Goal: Task Accomplishment & Management: Manage account settings

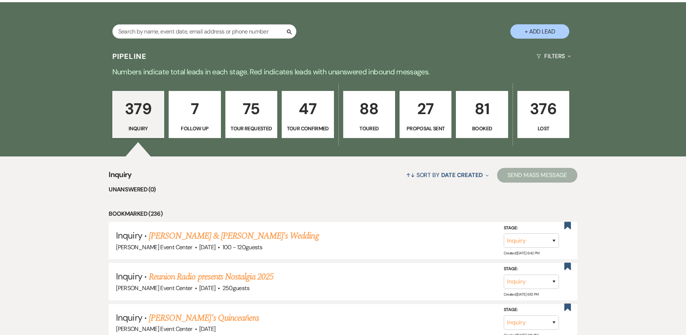
scroll to position [18, 0]
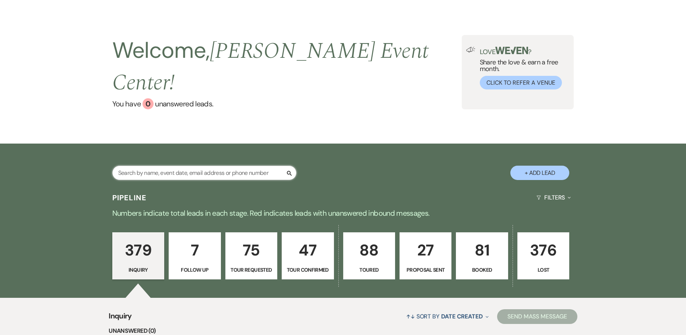
click at [181, 166] on input "text" at bounding box center [204, 173] width 184 height 14
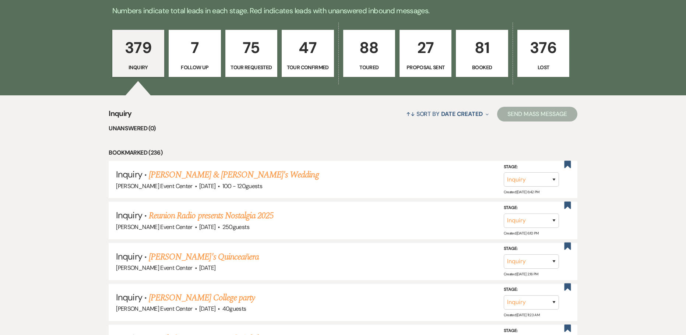
scroll to position [0, 0]
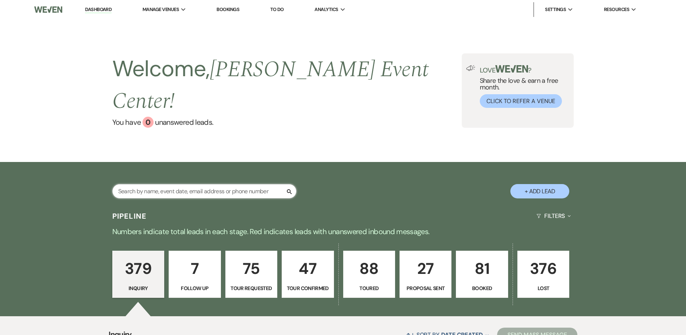
click at [207, 184] on input "text" at bounding box center [204, 191] width 184 height 14
type input "[PERSON_NAME]"
select select "8"
select select "1"
select select "8"
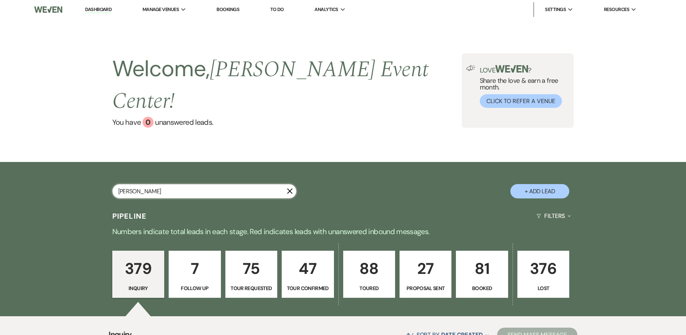
select select "4"
select select "8"
select select "6"
select select "8"
select select "5"
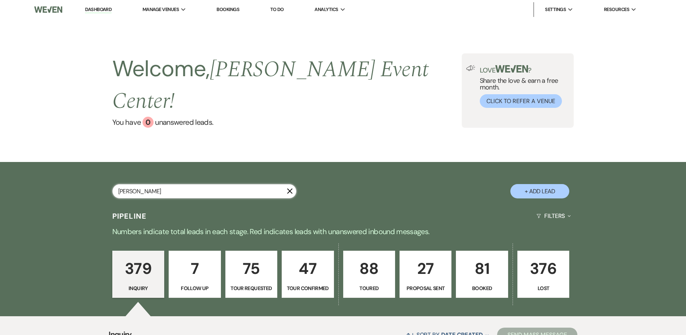
select select "8"
select select "4"
select select "8"
select select "4"
select select "5"
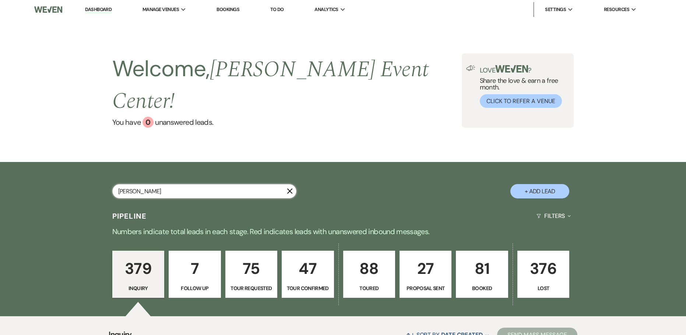
select select "8"
select select "4"
select select "8"
select select "3"
select select "8"
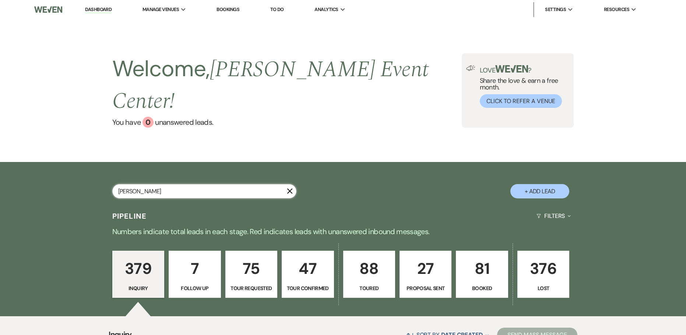
select select "1"
select select "8"
select select "2"
select select "8"
select select "1"
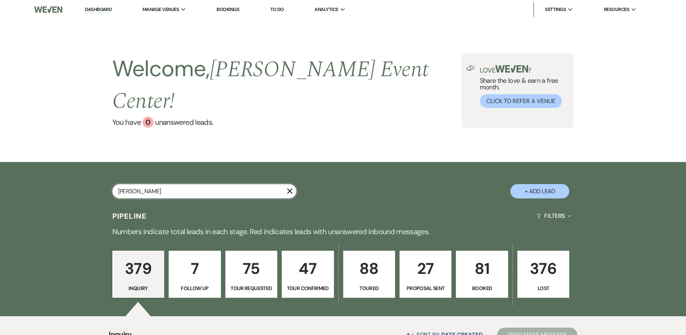
select select "8"
select select "6"
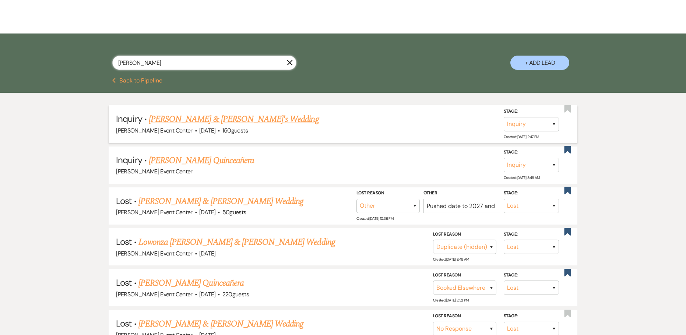
scroll to position [110, 0]
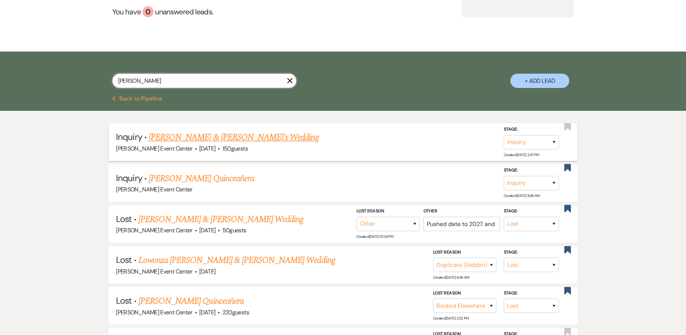
type input "[PERSON_NAME]"
click at [209, 131] on link "[PERSON_NAME] & [PERSON_NAME]'s Wedding" at bounding box center [234, 137] width 170 height 13
select select "5"
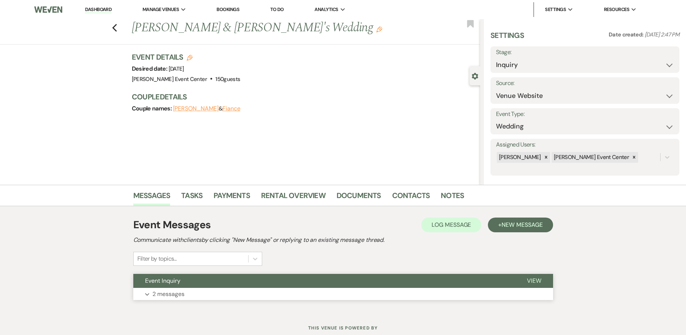
click at [152, 291] on p "2 messages" at bounding box center [168, 294] width 32 height 10
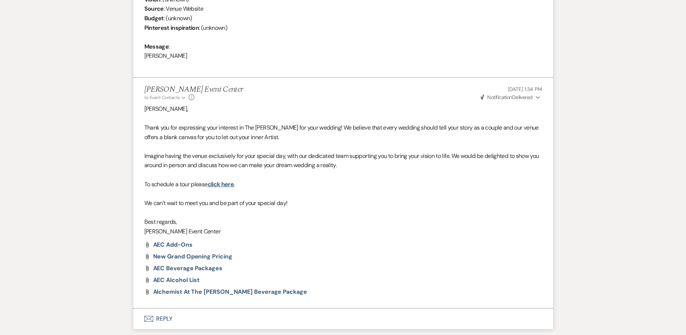
scroll to position [403, 0]
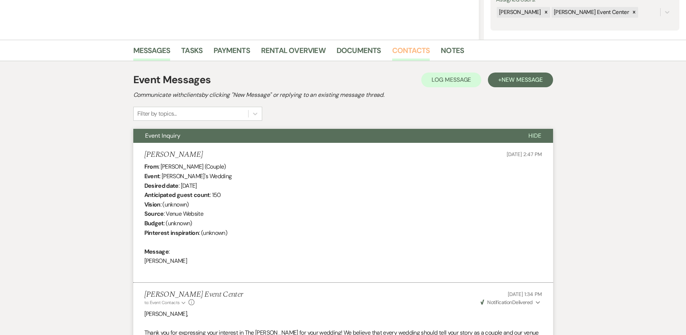
click at [398, 49] on link "Contacts" at bounding box center [411, 53] width 38 height 16
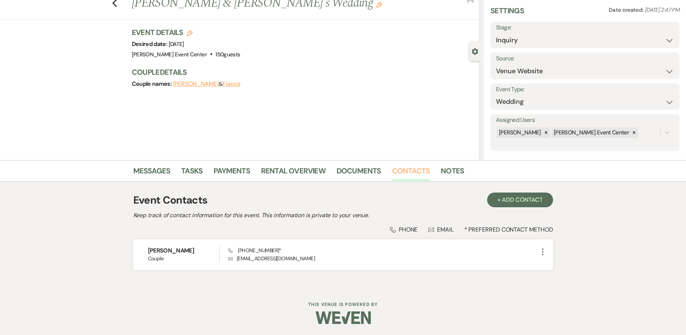
scroll to position [25, 0]
click at [162, 173] on link "Messages" at bounding box center [151, 173] width 37 height 16
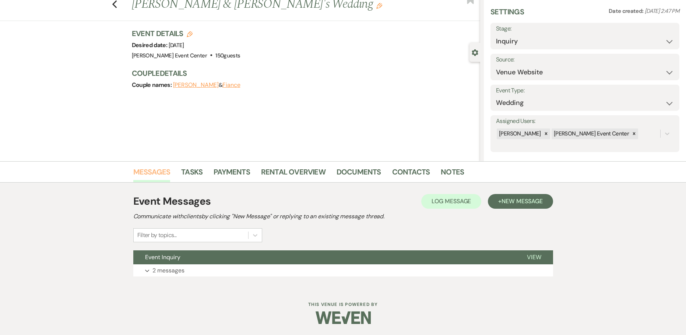
scroll to position [24, 0]
click at [176, 272] on p "2 messages" at bounding box center [168, 271] width 32 height 10
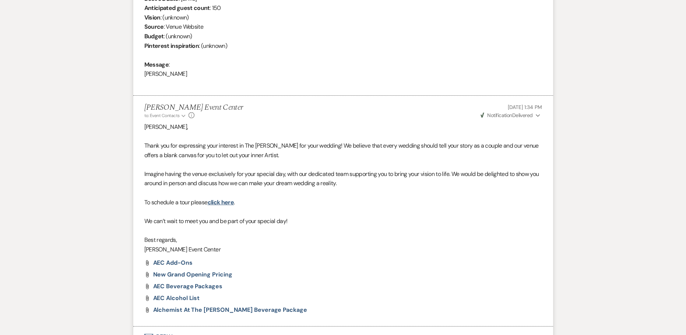
scroll to position [403, 0]
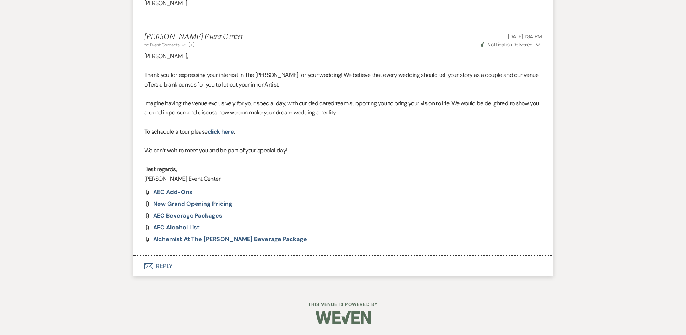
click at [129, 304] on h6 "This Venue is Powered By" at bounding box center [343, 304] width 686 height 6
click at [164, 266] on button "Envelope Reply" at bounding box center [343, 266] width 420 height 21
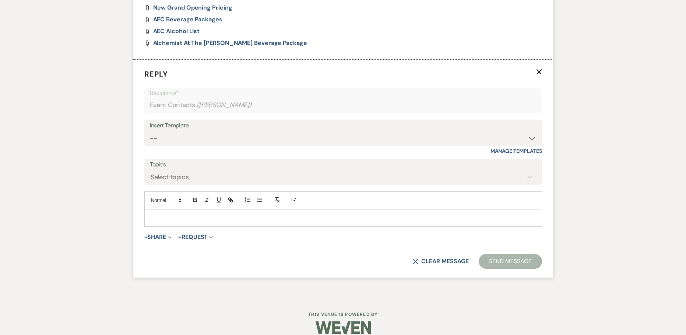
scroll to position [600, 0]
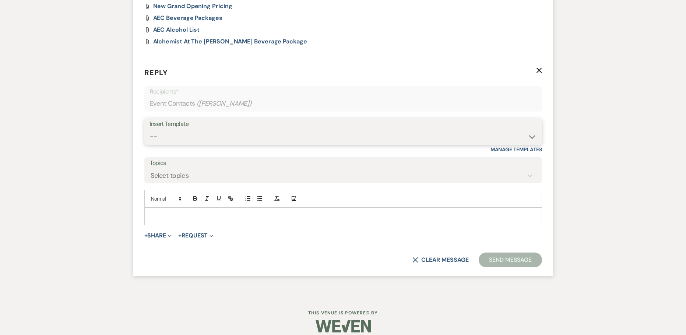
click at [226, 130] on select "-- Weven Planning Portal Introduction (Booked Events) Initial Inquiry Response …" at bounding box center [343, 137] width 386 height 14
select select "2982"
click at [150, 130] on select "-- Weven Planning Portal Introduction (Booked Events) Initial Inquiry Response …" at bounding box center [343, 137] width 386 height 14
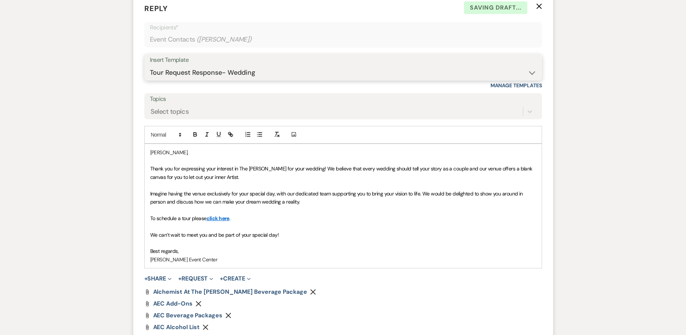
scroll to position [775, 0]
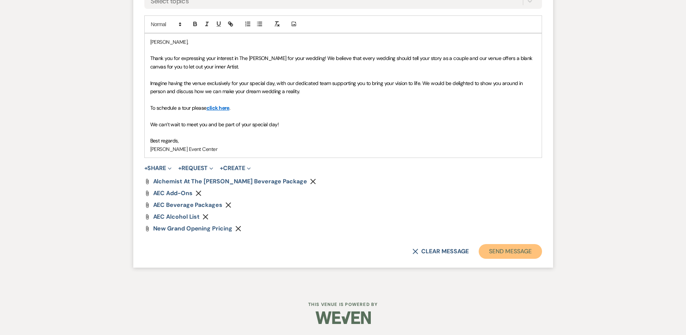
click at [504, 248] on button "Send Message" at bounding box center [509, 251] width 63 height 15
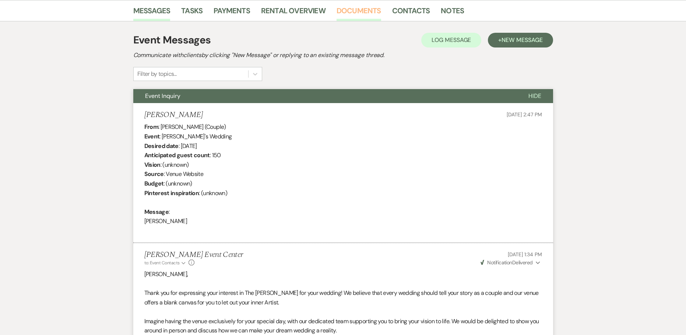
scroll to position [74, 0]
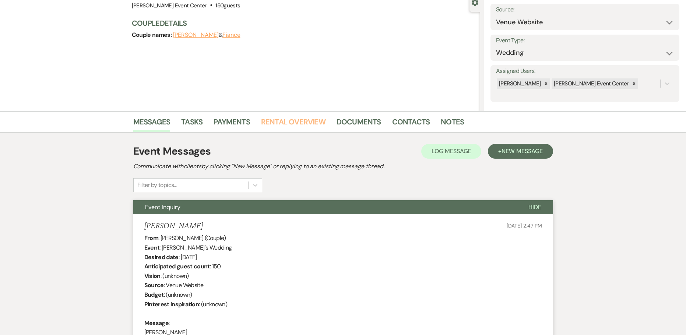
click at [299, 119] on link "Rental Overview" at bounding box center [293, 124] width 64 height 16
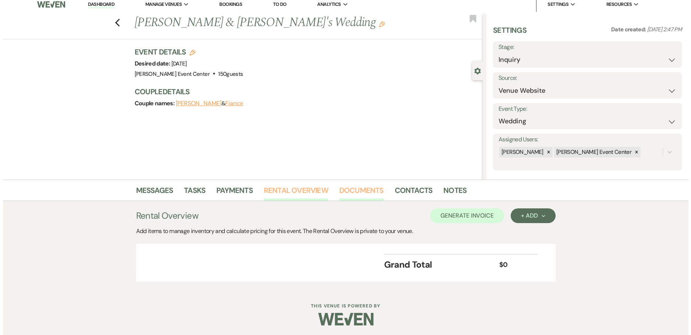
scroll to position [7, 0]
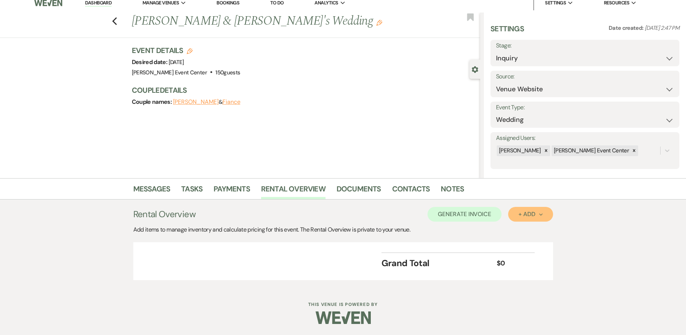
click at [531, 216] on div "+ Add Next" at bounding box center [530, 214] width 24 height 6
click at [527, 229] on button "Item" at bounding box center [526, 230] width 37 height 11
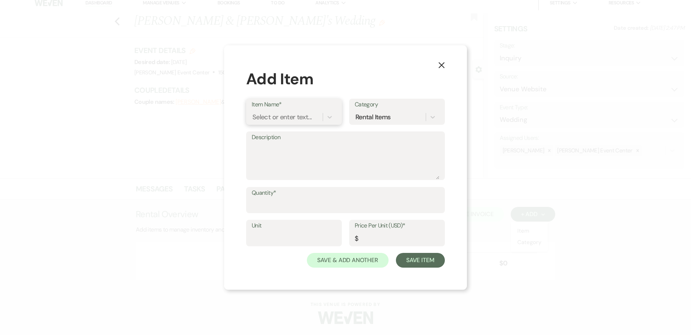
drag, startPoint x: 311, startPoint y: 118, endPoint x: 301, endPoint y: 117, distance: 9.3
click at [307, 118] on div "Select or enter text..." at bounding box center [281, 117] width 59 height 10
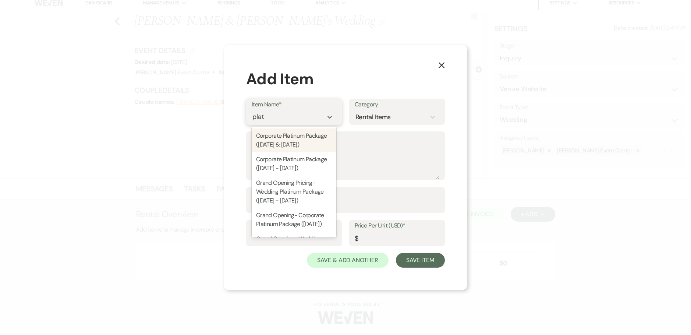
type input "plati"
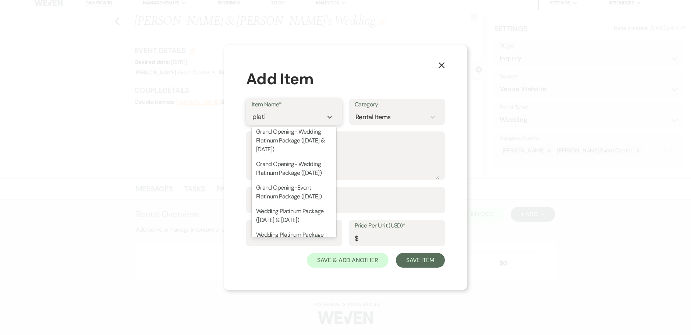
scroll to position [110, 0]
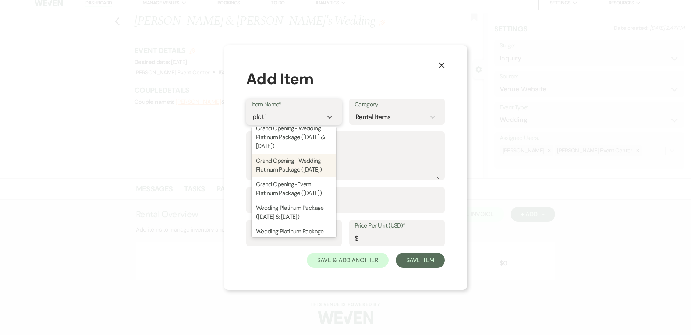
click at [284, 177] on div "Grand Opening- Wedding Platinum Package ([DATE])" at bounding box center [294, 165] width 85 height 24
type textarea "13 Hour Rental. Access to [GEOGRAPHIC_DATA] and The Haven, Up to 220 guests, Pr…"
type input "1"
type input "9500"
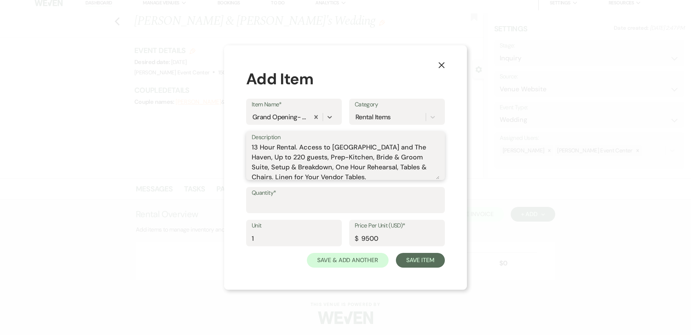
click at [373, 146] on textarea "13 Hour Rental. Access to [GEOGRAPHIC_DATA] and The Haven, Up to 220 guests, Pr…" at bounding box center [346, 160] width 188 height 37
type textarea "13 Hour Rental. Access to Oasis and [GEOGRAPHIC_DATA], Up to 220 guests, Prep-K…"
click at [266, 193] on label "Quantity*" at bounding box center [346, 193] width 188 height 11
click at [266, 198] on input "Quantity*" at bounding box center [346, 205] width 188 height 14
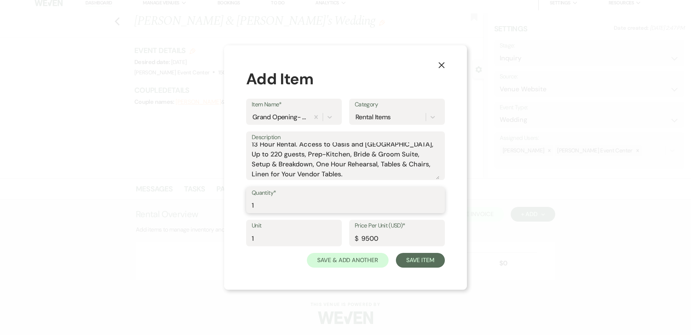
type input "1"
drag, startPoint x: 261, startPoint y: 233, endPoint x: 94, endPoint y: 190, distance: 171.9
click at [94, 190] on div "X Add Item Item Name* Grand Opening- Wedding Platinum Package ([DATE]) Category…" at bounding box center [345, 167] width 691 height 335
type input "Package"
click at [430, 265] on button "Save Item" at bounding box center [420, 260] width 49 height 15
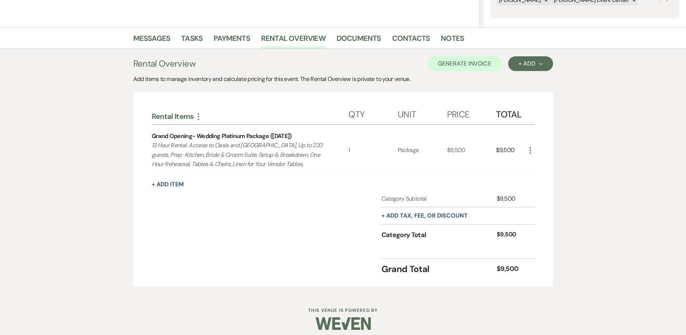
scroll to position [163, 0]
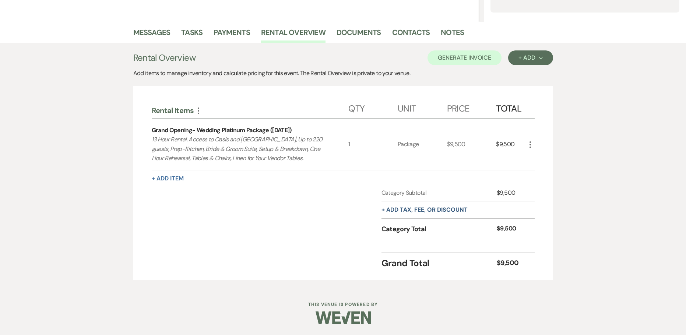
click at [176, 177] on button "+ Add Item" at bounding box center [168, 179] width 32 height 6
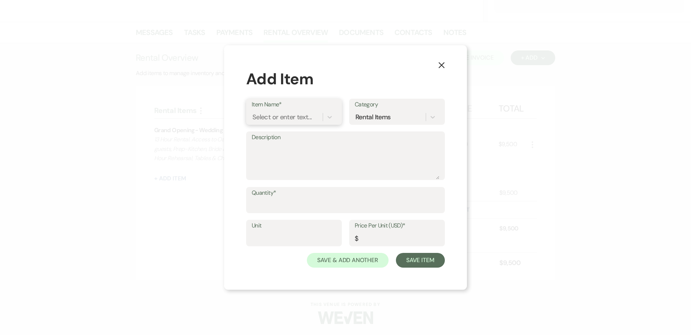
click at [294, 120] on div "Select or enter text..." at bounding box center [281, 117] width 59 height 10
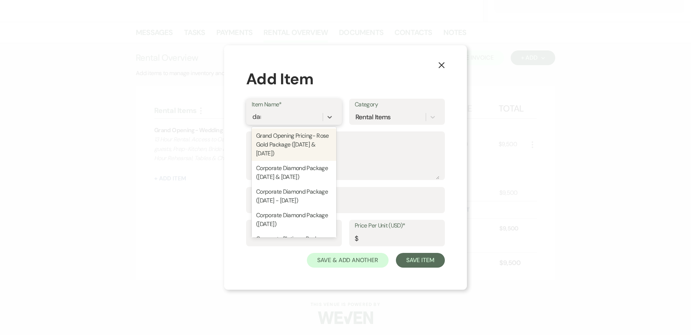
type input "dama"
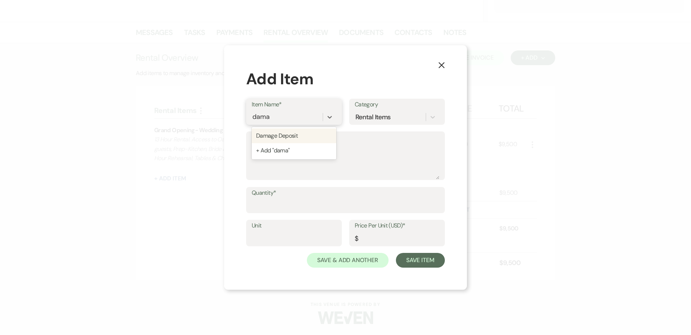
click at [269, 134] on div "Damage Deposit" at bounding box center [294, 135] width 85 height 15
type textarea "A refundable sum held as security against any potential damages incurred during…"
type input "1"
type input "1000"
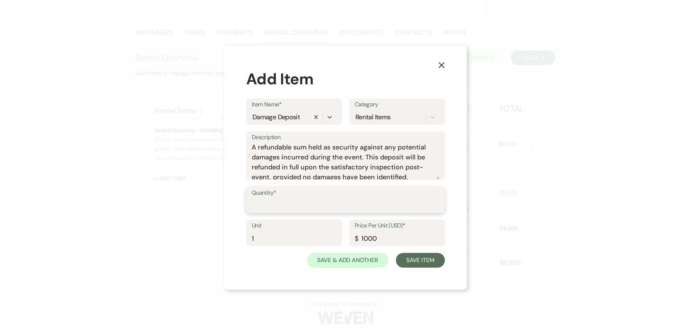
click at [272, 207] on input "Quantity*" at bounding box center [346, 205] width 188 height 14
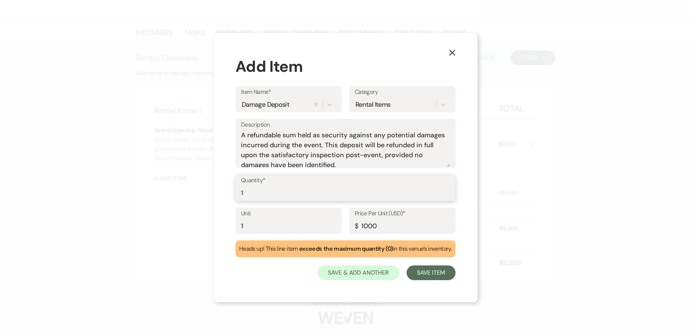
type input "1"
drag, startPoint x: 246, startPoint y: 226, endPoint x: 227, endPoint y: 225, distance: 18.5
click at [231, 226] on div "X Add Item Item Name* Damage Deposit Category Rental Items Description A refund…" at bounding box center [345, 167] width 264 height 269
type input "Refundable Deposit"
click at [440, 269] on button "Save Item" at bounding box center [431, 272] width 49 height 15
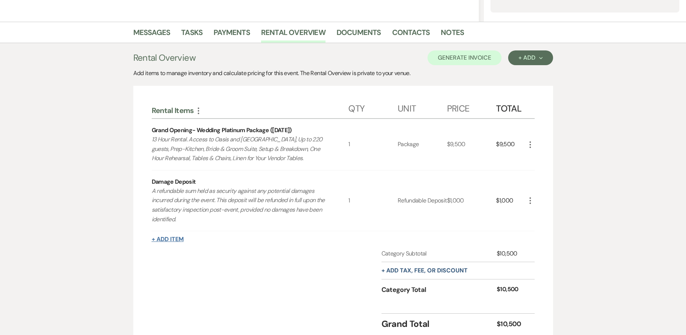
click at [180, 240] on button "+ Add Item" at bounding box center [168, 239] width 32 height 6
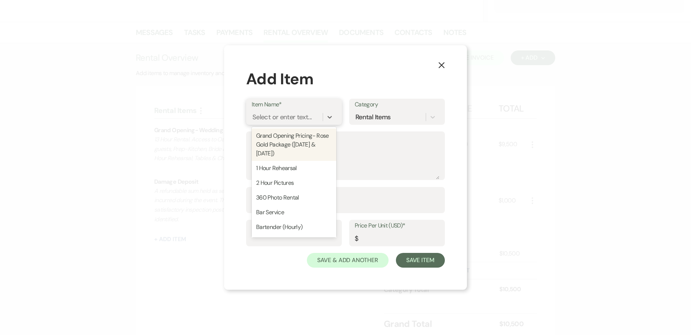
click at [275, 119] on div "Select or enter text..." at bounding box center [281, 117] width 59 height 10
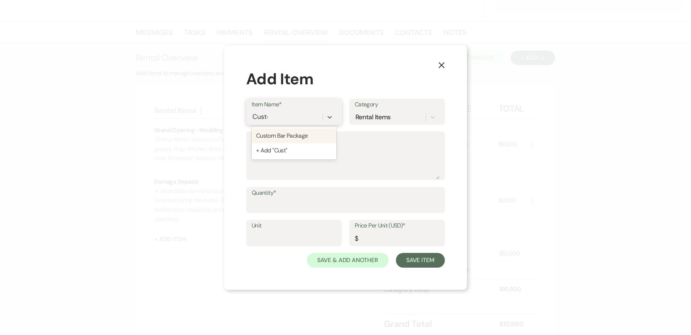
type input "Custom"
click at [289, 131] on div "Custom Bar Package" at bounding box center [294, 135] width 85 height 15
click at [273, 234] on input "Unit" at bounding box center [294, 238] width 85 height 14
click at [271, 206] on input "Quantity*" at bounding box center [346, 205] width 188 height 14
type input "1"
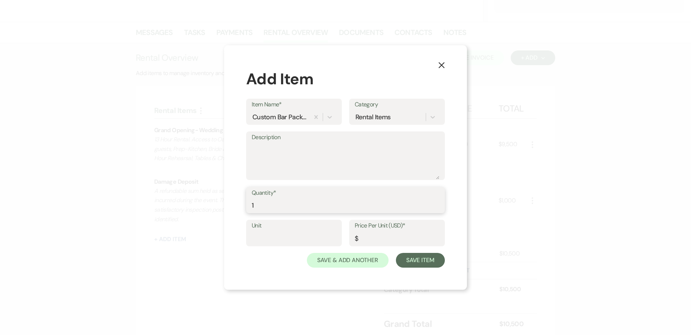
drag, startPoint x: 259, startPoint y: 203, endPoint x: 220, endPoint y: 205, distance: 39.4
click at [220, 205] on div "X Add Item Item Name* Custom Bar Package Category Rental Items Description Quan…" at bounding box center [345, 167] width 691 height 335
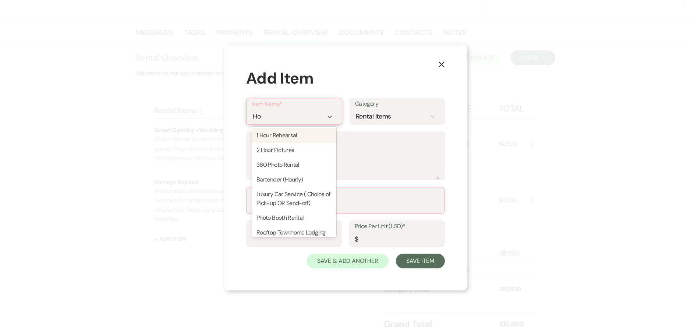
type input "H"
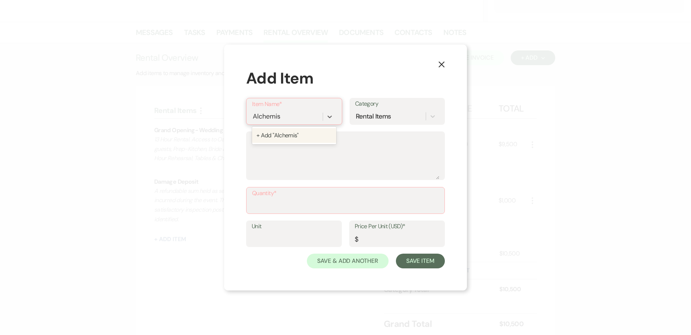
type input "Alchemist"
click at [282, 135] on div "+ Add "Alchemist"" at bounding box center [294, 135] width 84 height 15
click at [276, 158] on textarea "Description" at bounding box center [346, 160] width 188 height 37
click at [276, 203] on input "Quantity*" at bounding box center [345, 205] width 187 height 14
type input "1"
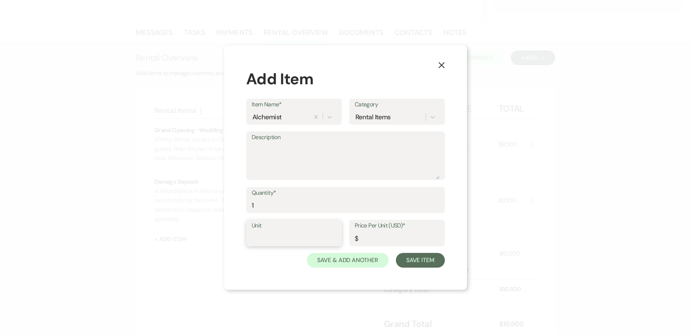
click at [289, 236] on input "Unit" at bounding box center [294, 238] width 85 height 14
type input "Package"
click at [388, 241] on input "Price Per Unit (USD)*" at bounding box center [397, 238] width 85 height 14
type input "2995"
click at [280, 158] on textarea "Description" at bounding box center [346, 160] width 188 height 37
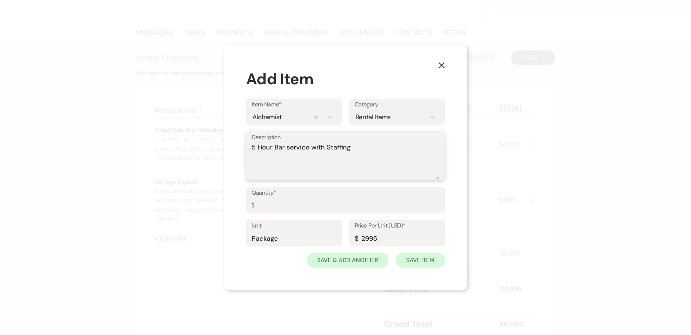
type textarea "5 Hour Bar service with Staffing"
click at [424, 262] on button "Save Item" at bounding box center [420, 260] width 49 height 15
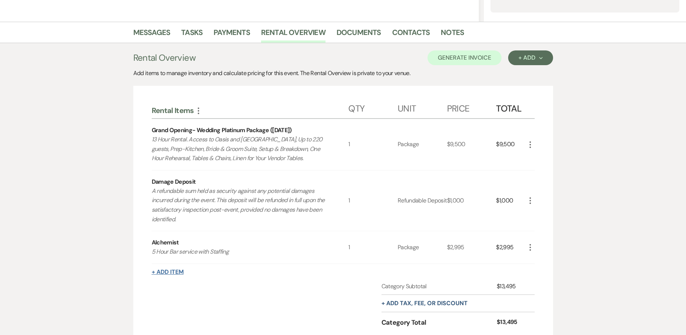
click at [167, 270] on button "+ Add Item" at bounding box center [168, 272] width 32 height 6
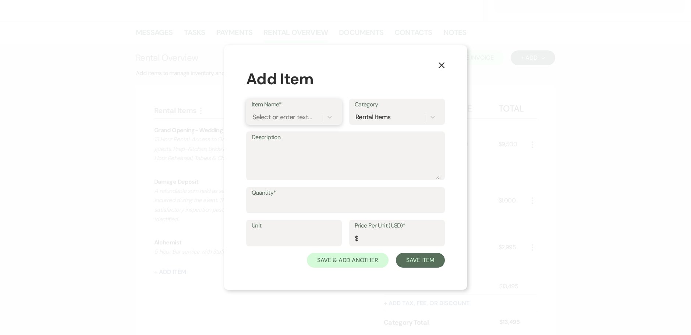
click at [286, 112] on div "Select or enter text..." at bounding box center [281, 117] width 59 height 10
type input "Security"
click at [292, 158] on div "Security Officers (100 - 220 Guests)" at bounding box center [294, 164] width 85 height 24
type textarea "If alcohol is being served, security is to be hired by [PERSON_NAME] Event Cent…"
type input "1"
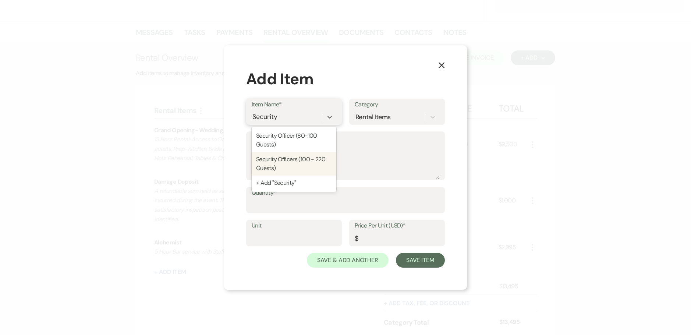
type input "160"
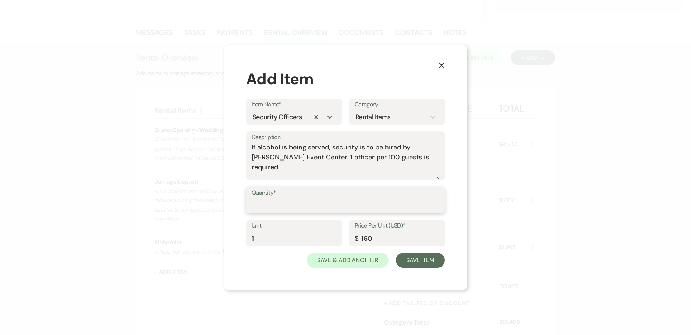
click at [264, 207] on input "Quantity*" at bounding box center [346, 205] width 188 height 14
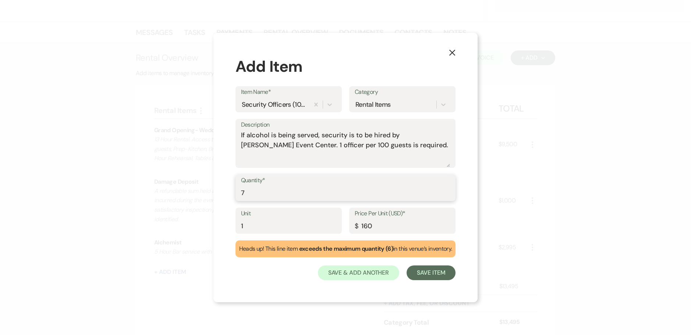
type input "7"
click at [185, 230] on div "X Add Item Item Name* Security Officers (100 - 220 Guests) Category Rental Item…" at bounding box center [345, 167] width 691 height 335
type input "Hours"
click at [438, 272] on button "Save Item" at bounding box center [431, 272] width 49 height 15
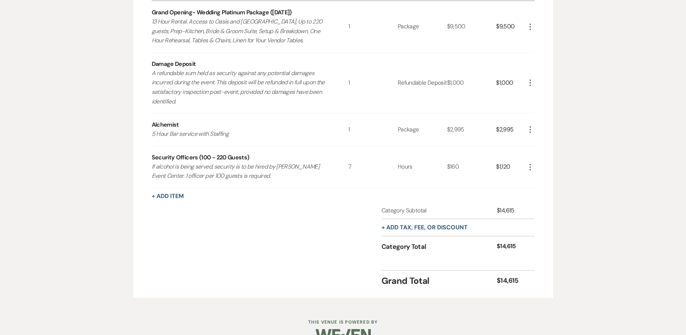
scroll to position [299, 0]
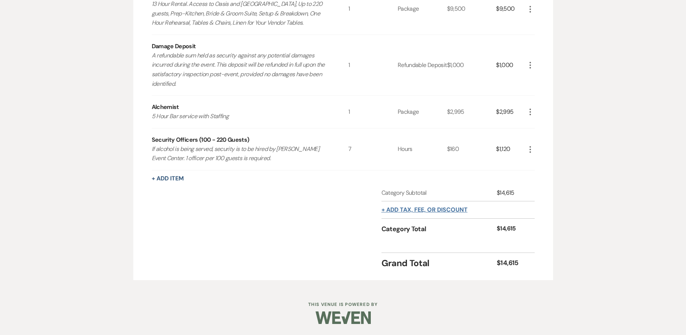
click at [436, 211] on button "+ Add tax, fee, or discount" at bounding box center [424, 210] width 86 height 6
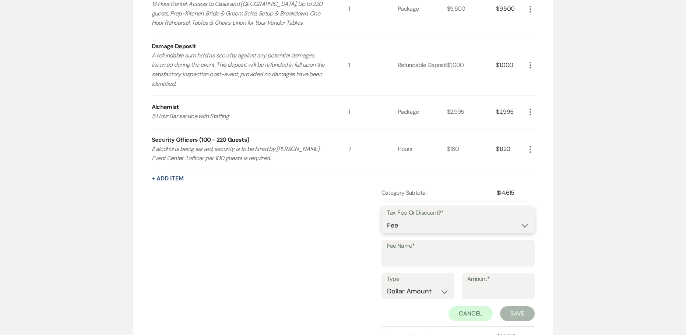
click at [415, 228] on select "Fee Discount Tax" at bounding box center [458, 225] width 142 height 14
select select "3"
click at [387, 218] on select "Fee Discount Tax" at bounding box center [458, 225] width 142 height 14
click at [414, 254] on input "Fee Name*" at bounding box center [458, 258] width 142 height 14
drag, startPoint x: 403, startPoint y: 260, endPoint x: 400, endPoint y: 267, distance: 7.7
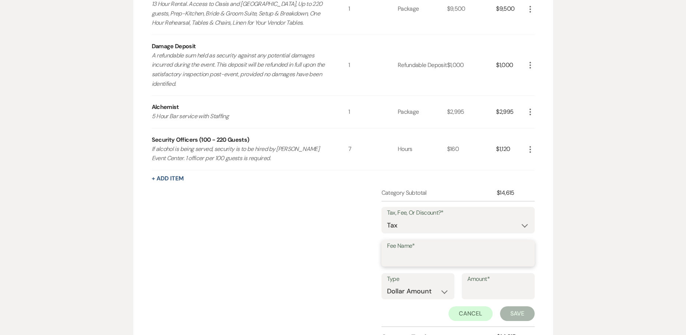
click at [403, 260] on input "Fee Name*" at bounding box center [458, 258] width 142 height 14
type input "Tsx"
click at [413, 289] on select "Dollar Amount Percentage" at bounding box center [418, 291] width 62 height 14
select select "false"
click at [387, 284] on select "Dollar Amount Percentage" at bounding box center [418, 291] width 62 height 14
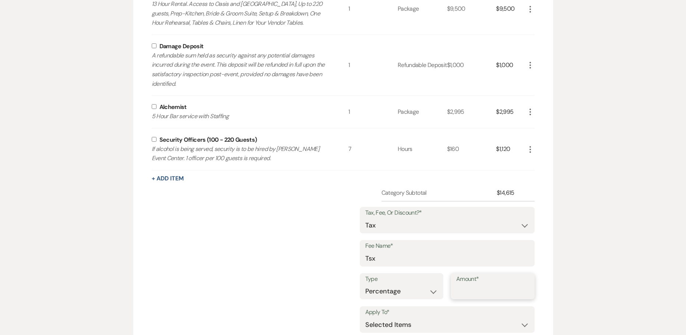
click at [462, 292] on input "Amount*" at bounding box center [492, 291] width 73 height 14
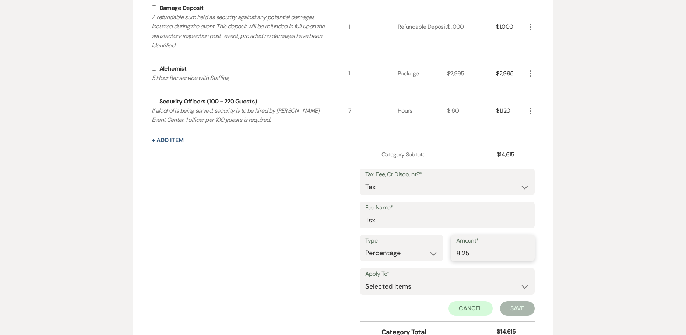
scroll to position [372, 0]
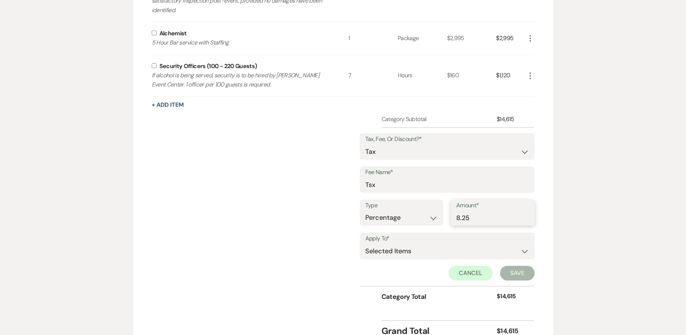
type input "8.25"
click at [434, 248] on select "Selected Items Category Subtotal (before all Taxes/Fees/Discounts) Category Tot…" at bounding box center [447, 251] width 164 height 15
select select "1"
click at [365, 244] on select "Selected Items Category Subtotal (before all Taxes/Fees/Discounts) Category Tot…" at bounding box center [447, 251] width 164 height 15
click at [519, 278] on button "Save" at bounding box center [517, 273] width 35 height 15
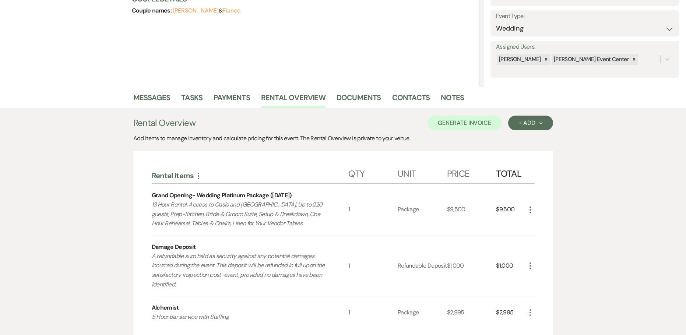
scroll to position [97, 0]
click at [463, 128] on button "Generate Invoice" at bounding box center [464, 123] width 74 height 15
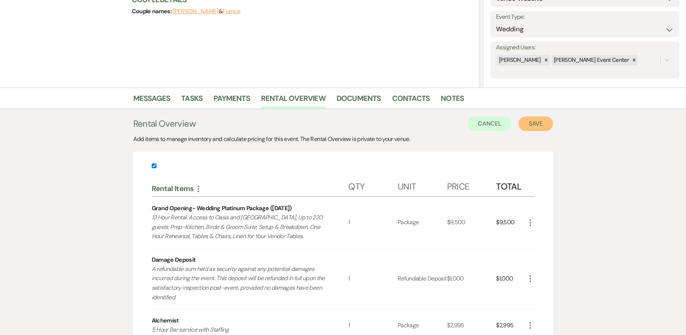
click at [521, 124] on button "Save" at bounding box center [535, 123] width 35 height 15
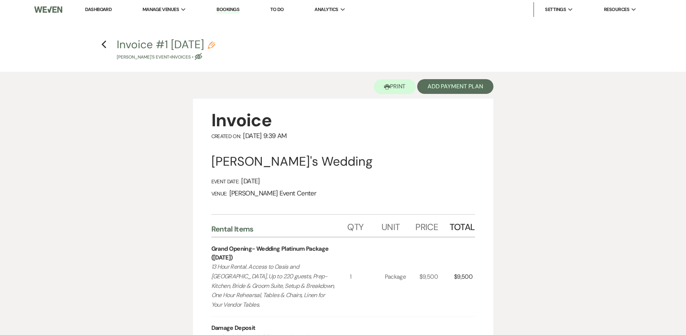
click at [99, 50] on h4 "Previous Invoice #1 [DATE] Pencil [PERSON_NAME]'s Event • Invoices • Eye Blocked" at bounding box center [343, 49] width 530 height 24
click at [106, 45] on icon "Previous" at bounding box center [104, 44] width 6 height 9
select select "5"
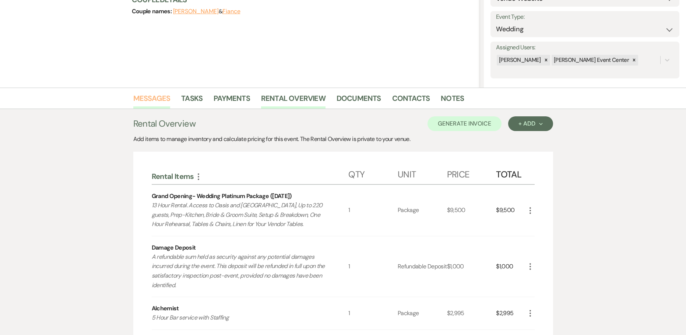
click at [144, 103] on link "Messages" at bounding box center [151, 100] width 37 height 16
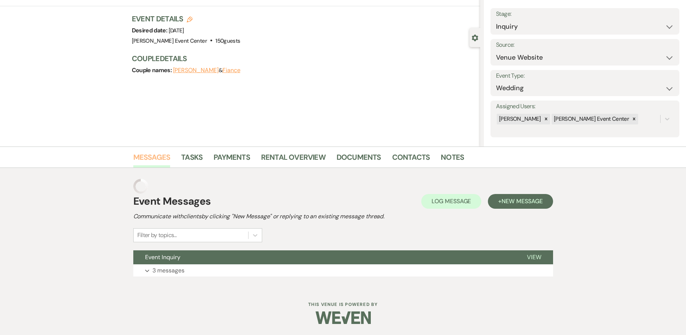
scroll to position [24, 0]
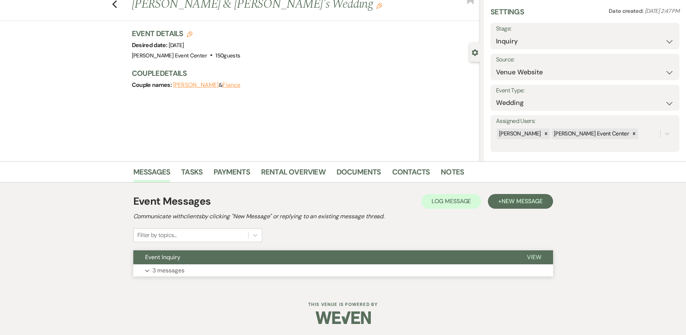
click at [172, 269] on p "3 messages" at bounding box center [168, 271] width 32 height 10
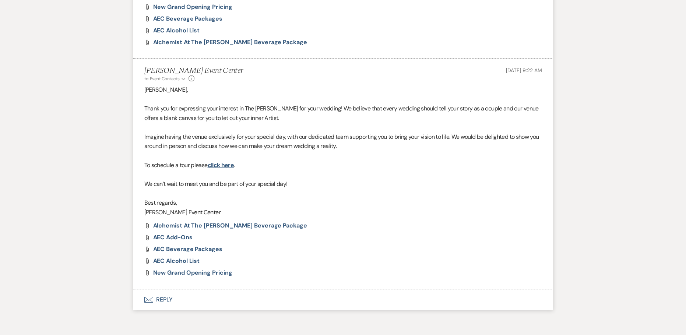
scroll to position [633, 0]
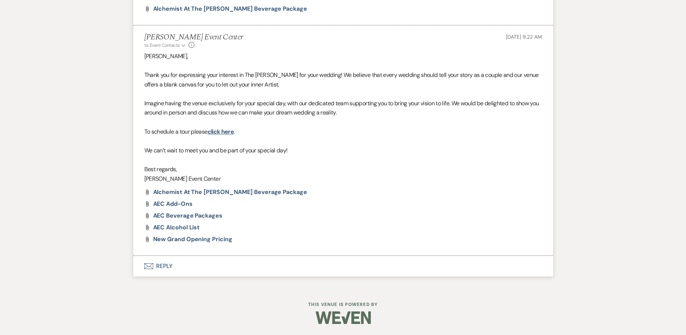
click at [165, 264] on button "Envelope Reply" at bounding box center [343, 266] width 420 height 21
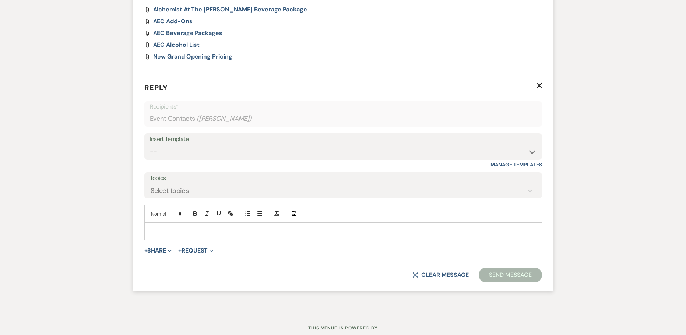
scroll to position [831, 0]
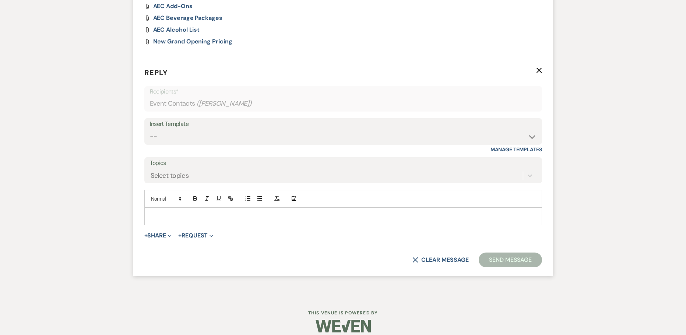
click at [194, 219] on p at bounding box center [343, 216] width 386 height 8
click at [166, 218] on p "Here's a invoice of your all in price" at bounding box center [343, 216] width 386 height 8
click at [264, 216] on p "Here's an invoice of your all in price" at bounding box center [343, 216] width 386 height 8
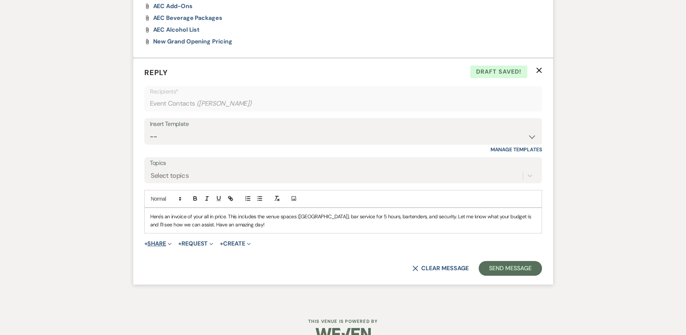
click at [156, 247] on button "+ Share Expand" at bounding box center [158, 244] width 28 height 6
click at [168, 259] on span "Doc Upload Documents" at bounding box center [174, 258] width 42 height 8
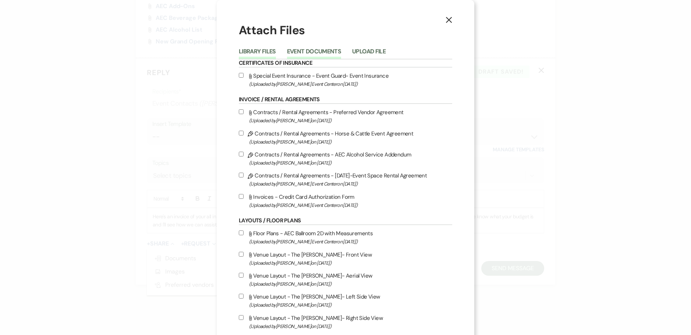
click at [295, 52] on button "Event Documents" at bounding box center [314, 54] width 54 height 10
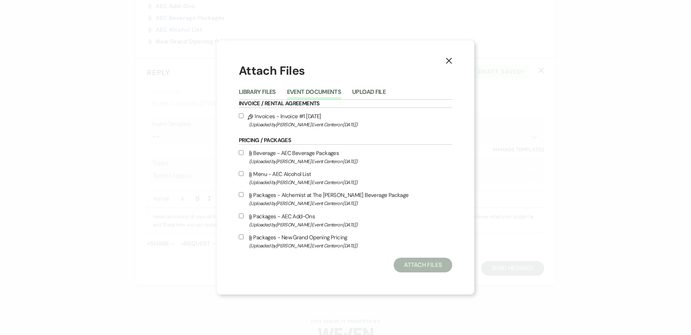
click at [231, 117] on div "X Attach Files Library Files Event Documents Upload File Invoice / Rental Agree…" at bounding box center [346, 167] width 258 height 254
click at [241, 116] on input "Pencil Invoices - Invoice #1 [DATE] (Uploaded by [PERSON_NAME] Event Center on …" at bounding box center [241, 115] width 5 height 5
checkbox input "true"
click at [429, 263] on button "Attach Files" at bounding box center [423, 265] width 59 height 15
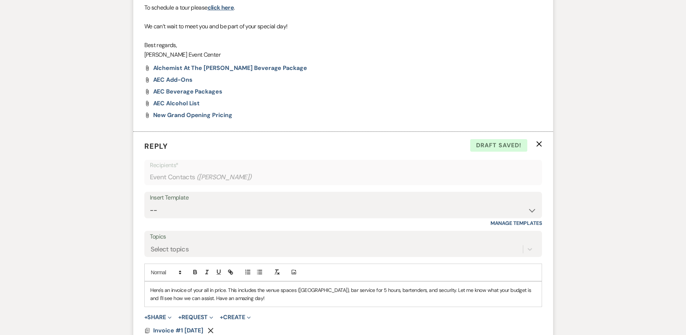
scroll to position [859, 0]
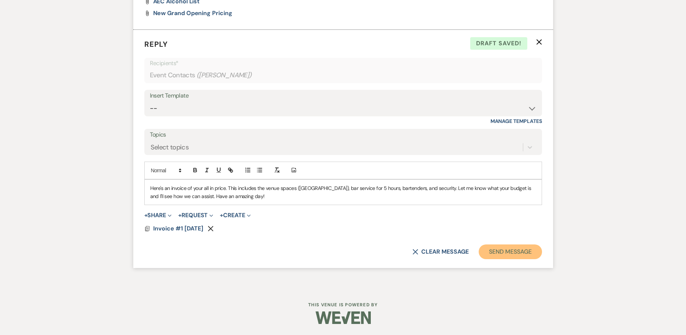
click at [507, 253] on button "Send Message" at bounding box center [509, 251] width 63 height 15
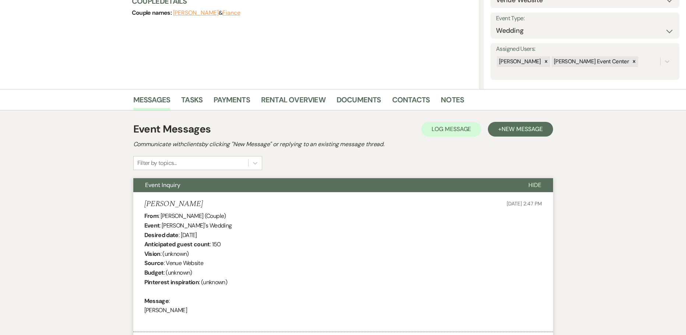
scroll to position [0, 0]
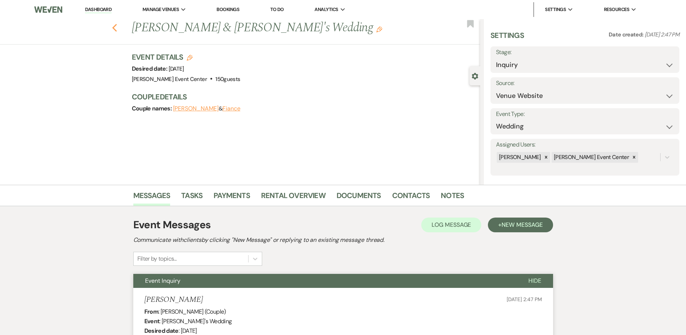
click at [116, 28] on use "button" at bounding box center [114, 28] width 5 height 8
select select "8"
select select "1"
select select "8"
select select "4"
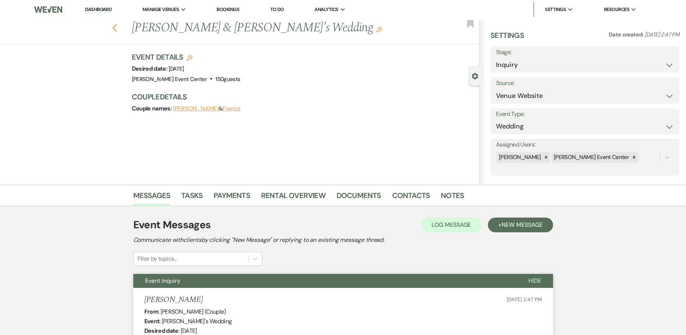
select select "8"
select select "6"
select select "8"
select select "5"
select select "8"
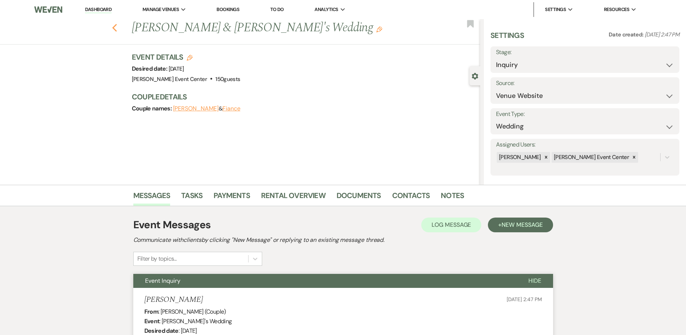
select select "4"
select select "8"
select select "4"
select select "5"
select select "8"
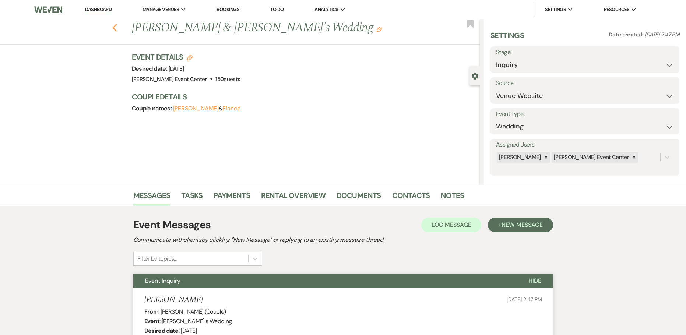
select select "4"
select select "8"
select select "3"
select select "8"
select select "1"
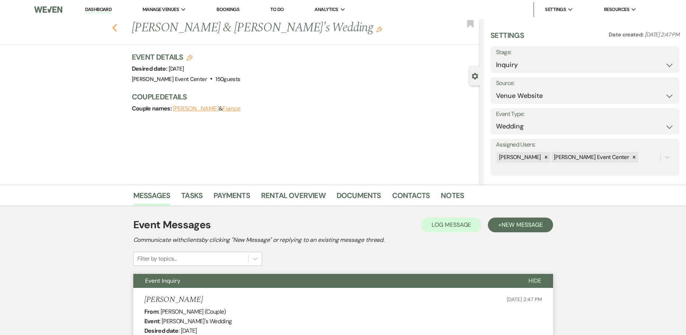
select select "8"
select select "2"
select select "8"
select select "6"
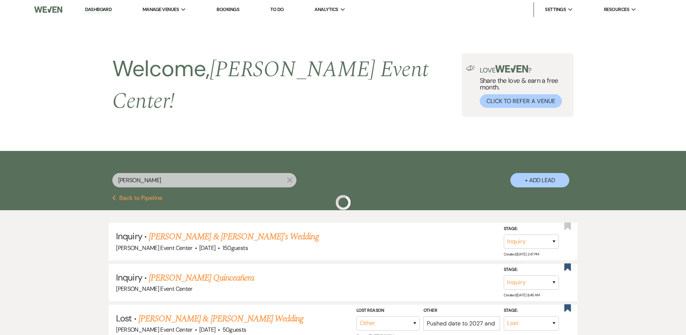
scroll to position [110, 0]
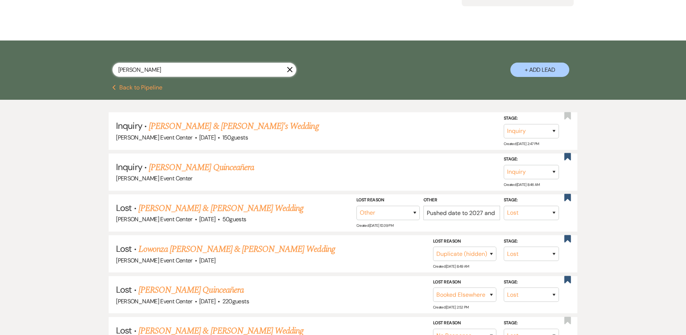
drag, startPoint x: 143, startPoint y: 64, endPoint x: 26, endPoint y: 64, distance: 117.0
click at [27, 64] on div "[PERSON_NAME] + Add Lead" at bounding box center [343, 62] width 686 height 44
type input "handy"
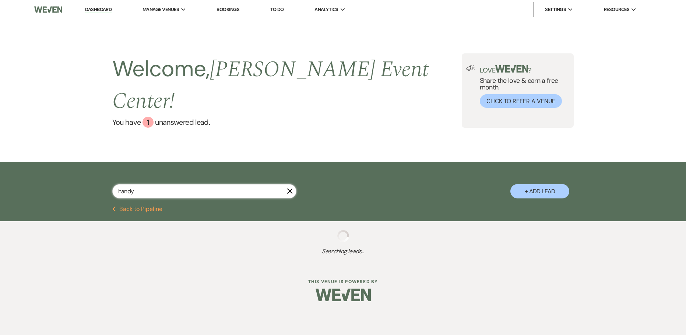
select select "6"
select select "8"
select select "4"
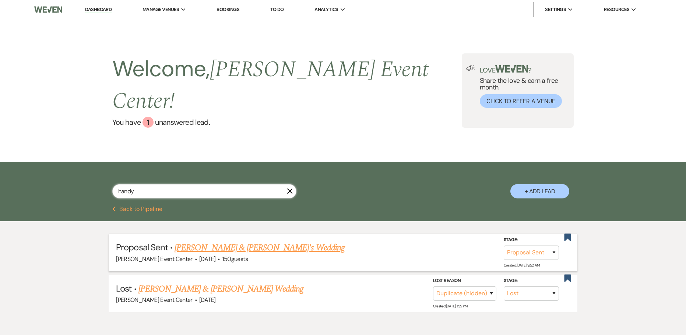
type input "handy"
click at [220, 241] on link "[PERSON_NAME] & [PERSON_NAME]'s Wedding" at bounding box center [259, 247] width 170 height 13
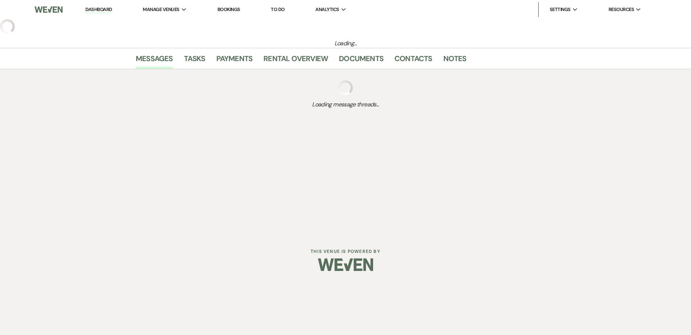
select select "6"
select select "5"
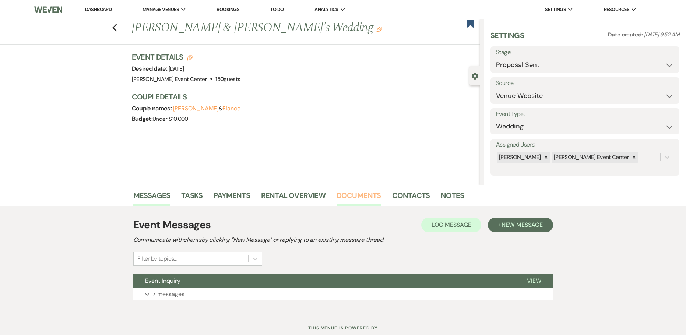
click at [355, 198] on link "Documents" at bounding box center [358, 198] width 45 height 16
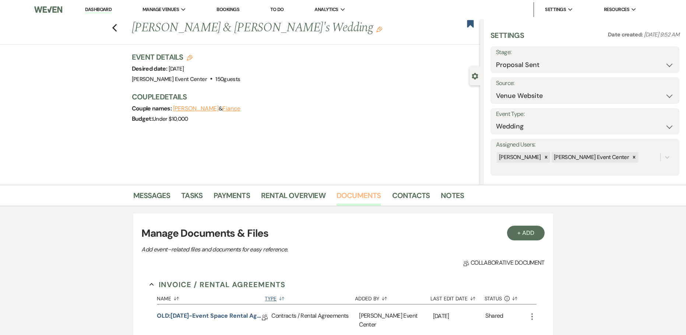
scroll to position [221, 0]
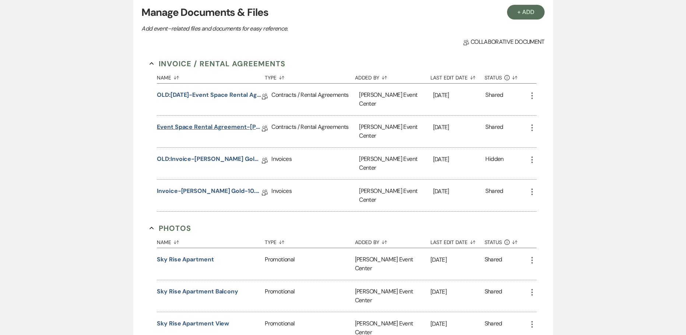
click at [173, 123] on link "Event Space Rental Agreement-[PERSON_NAME] Gold-10.4.26" at bounding box center [209, 128] width 105 height 11
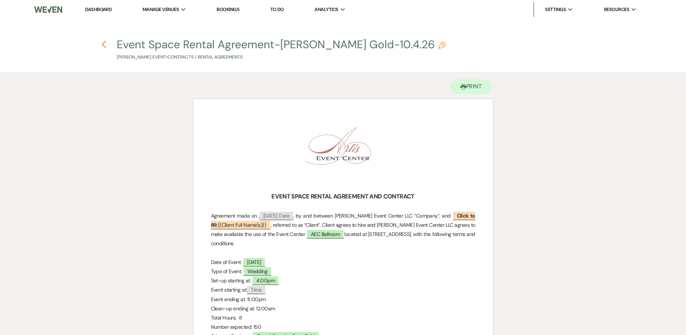
click at [105, 43] on icon "Previous" at bounding box center [104, 44] width 6 height 9
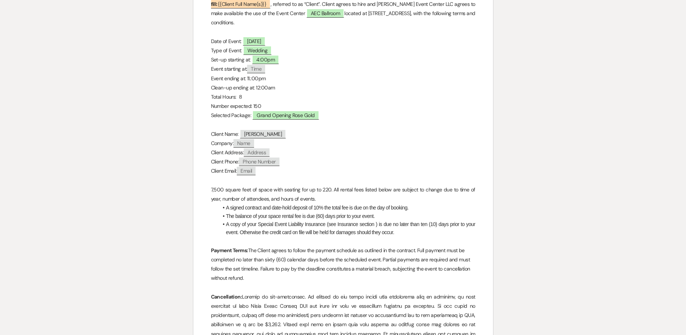
select select "6"
select select "5"
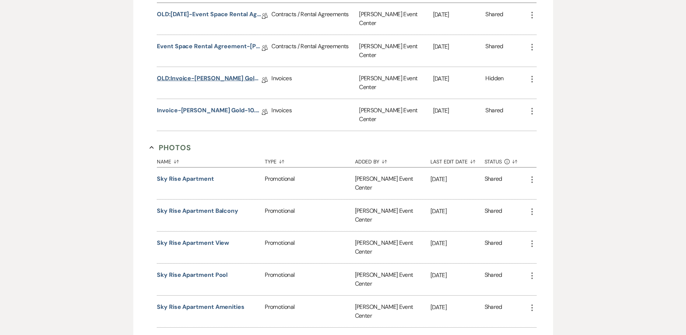
scroll to position [184, 0]
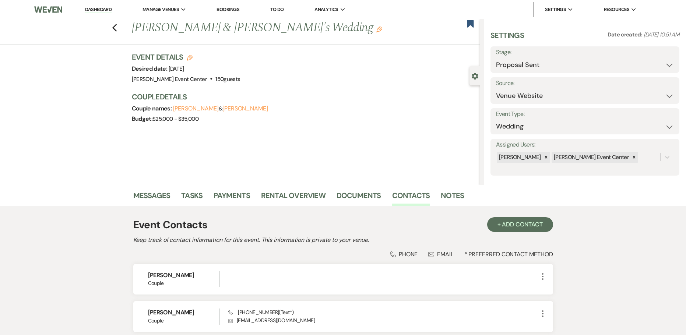
select select "6"
select select "5"
drag, startPoint x: 240, startPoint y: 68, endPoint x: 169, endPoint y: 71, distance: 71.4
click at [169, 71] on div "Event Details Edit Desired date: Saturday, October 3rd, 2026 Venue: Artis Event…" at bounding box center [302, 68] width 341 height 32
select select "6"
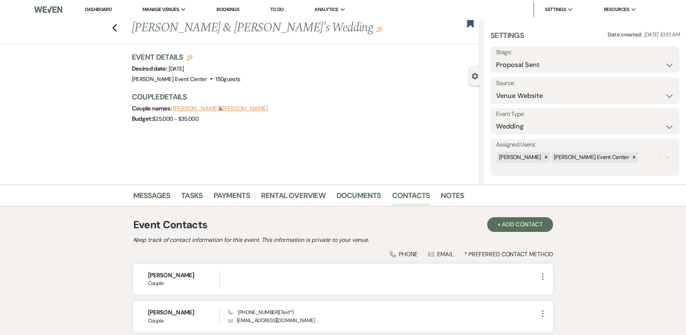
select select "5"
